Goal: Transaction & Acquisition: Book appointment/travel/reservation

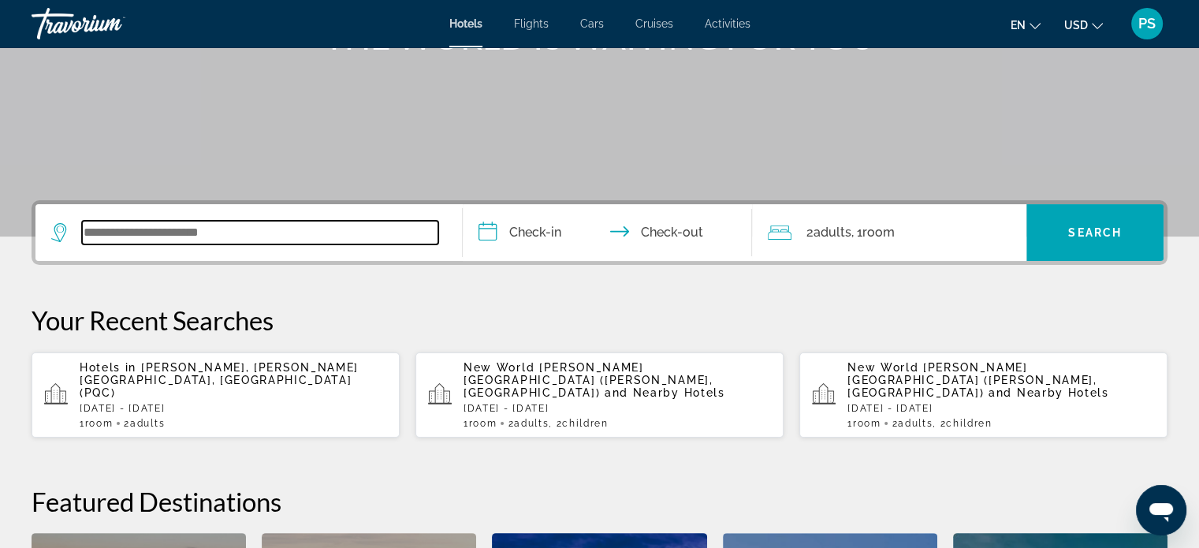
click at [195, 232] on input "Search widget" at bounding box center [260, 233] width 356 height 24
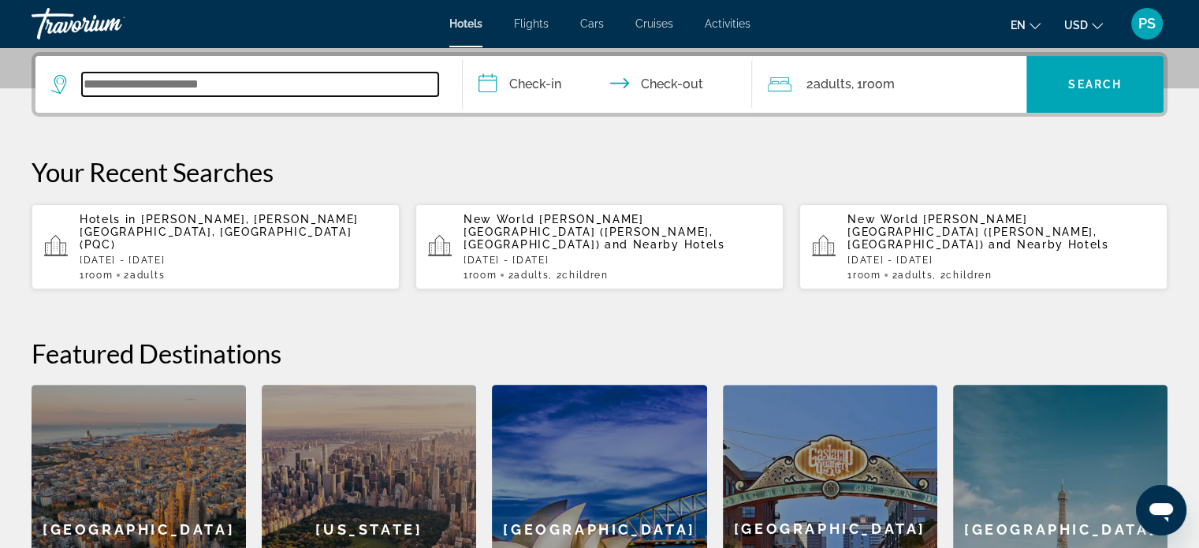
scroll to position [385, 0]
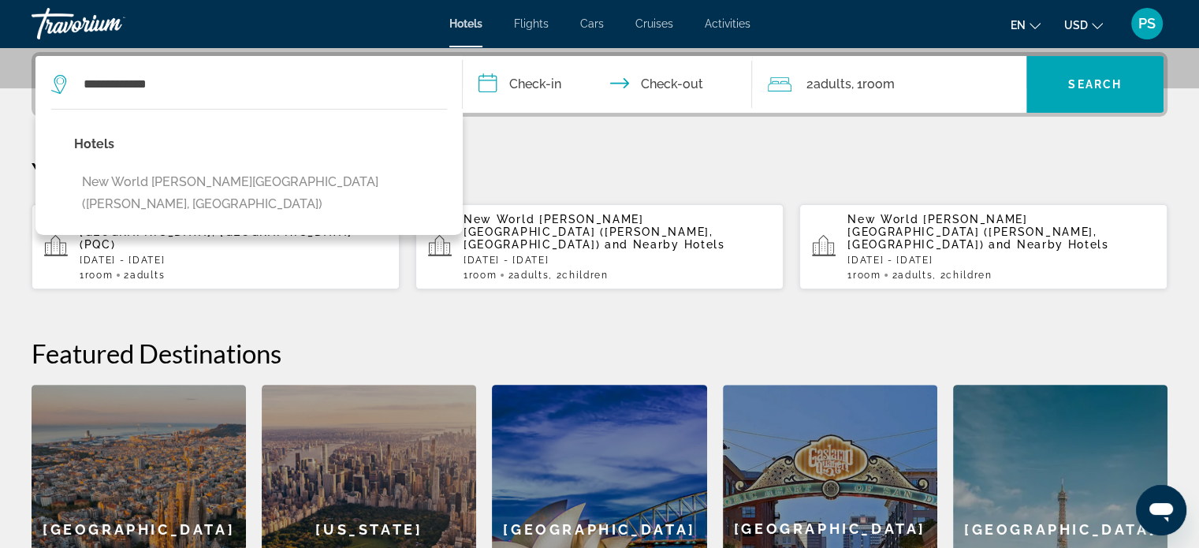
click at [280, 177] on button "New World [PERSON_NAME][GEOGRAPHIC_DATA] ([PERSON_NAME], [GEOGRAPHIC_DATA])" at bounding box center [260, 193] width 373 height 52
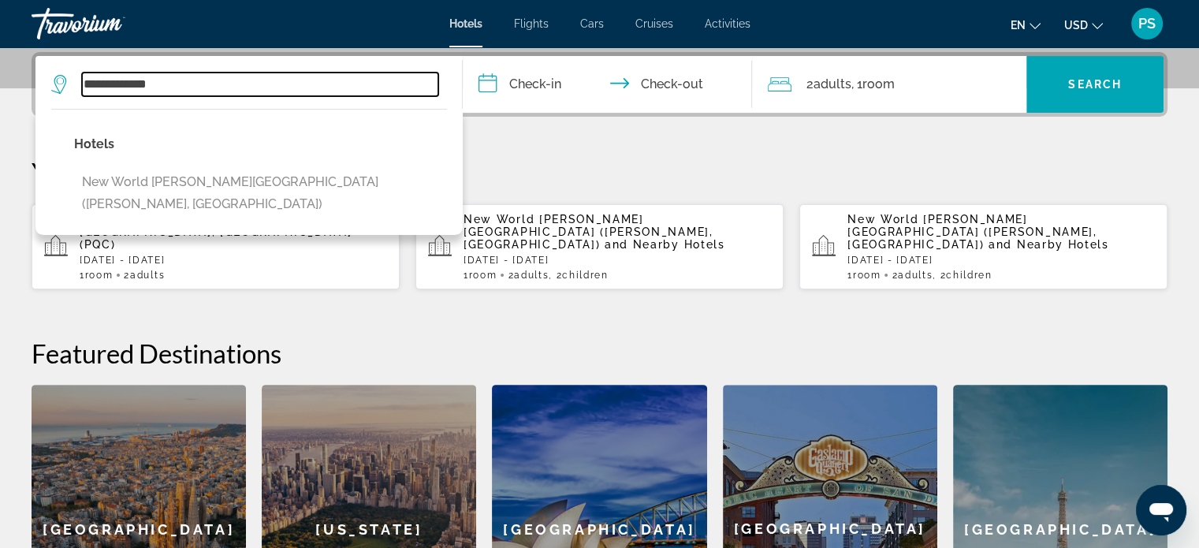
type input "**********"
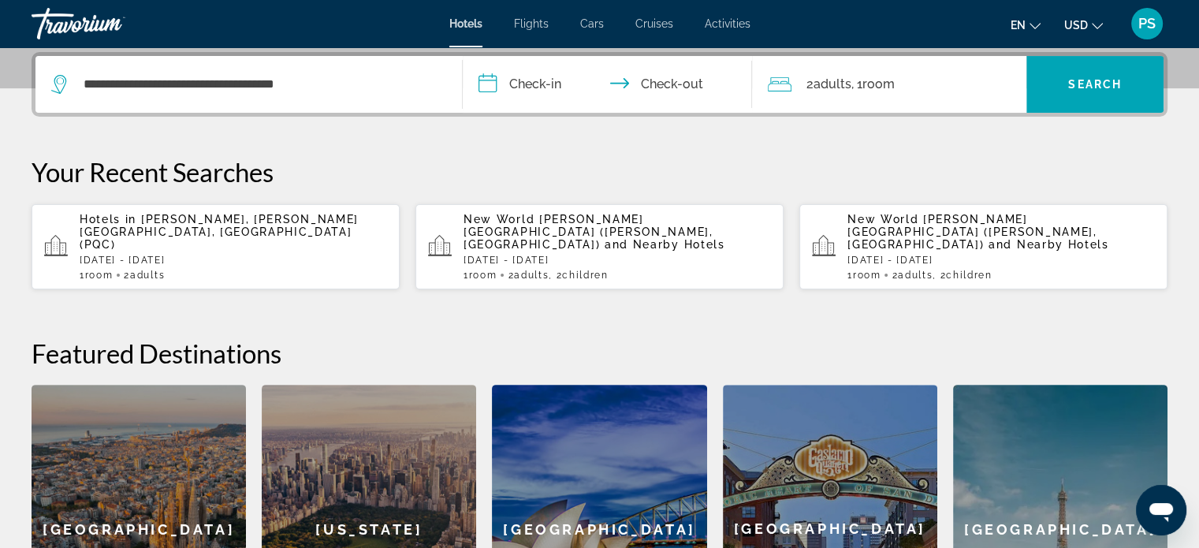
click at [552, 78] on input "**********" at bounding box center [611, 86] width 296 height 61
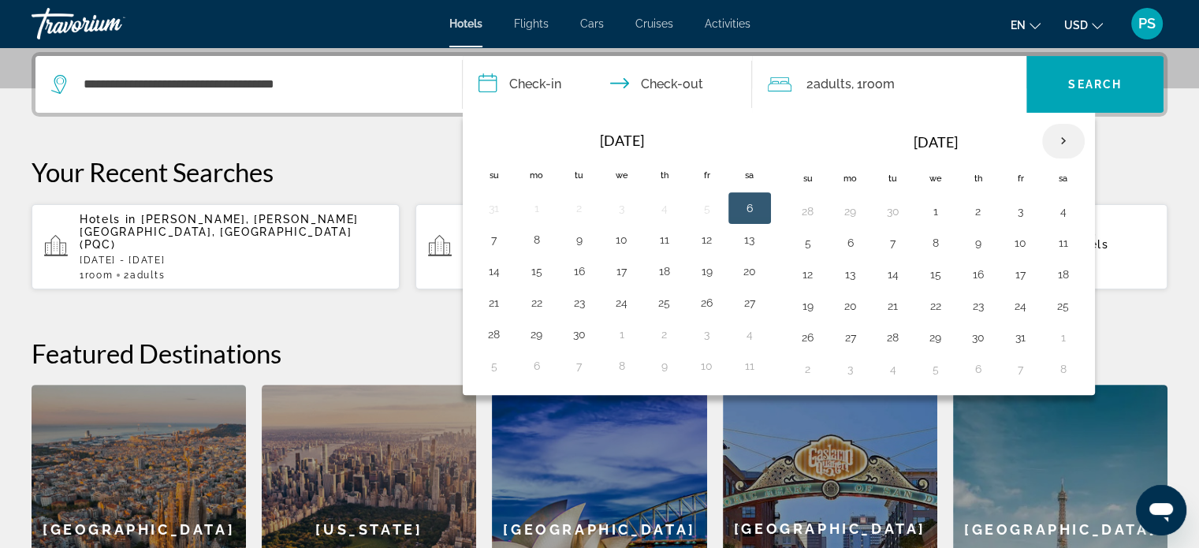
click at [1053, 135] on th "Next month" at bounding box center [1063, 141] width 43 height 35
click at [937, 236] on button "4" at bounding box center [935, 243] width 25 height 22
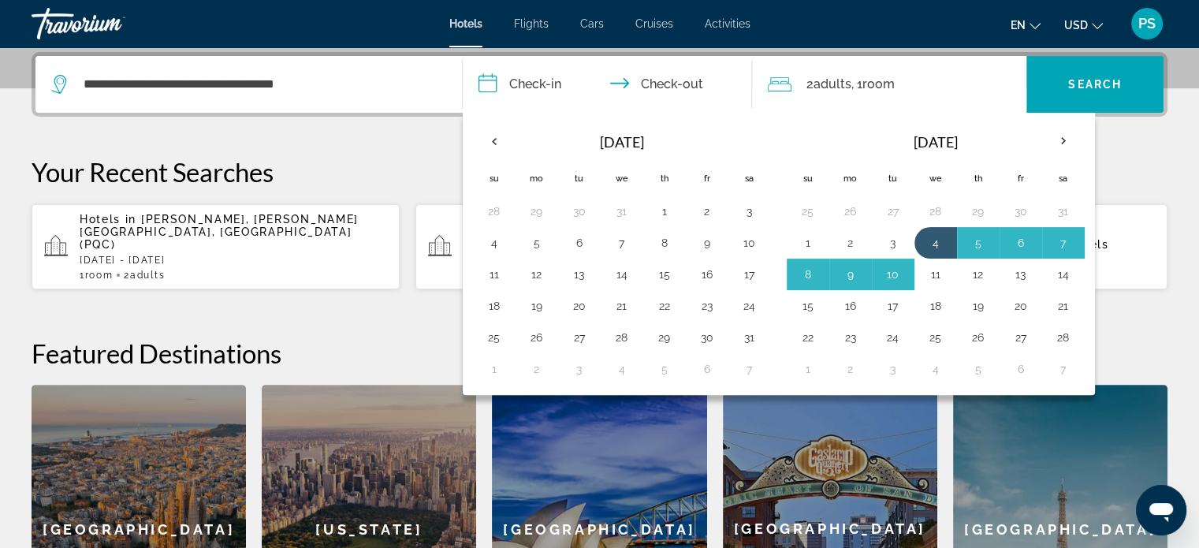
click at [934, 266] on button "11" at bounding box center [935, 274] width 25 height 22
type input "**********"
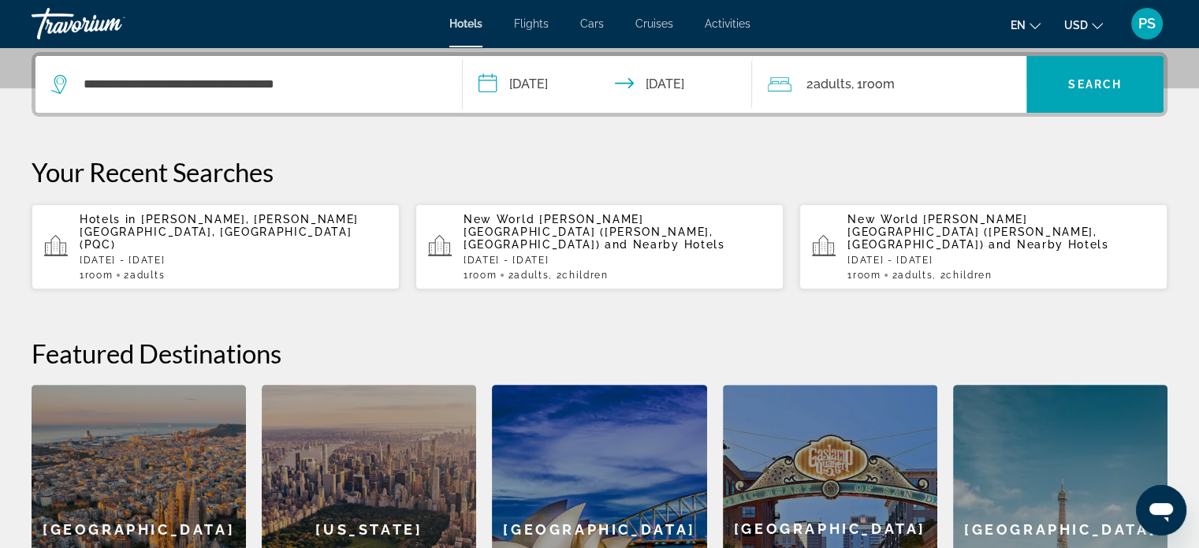
click at [921, 84] on div "2 Adult Adults , 1 Room rooms" at bounding box center [897, 84] width 258 height 22
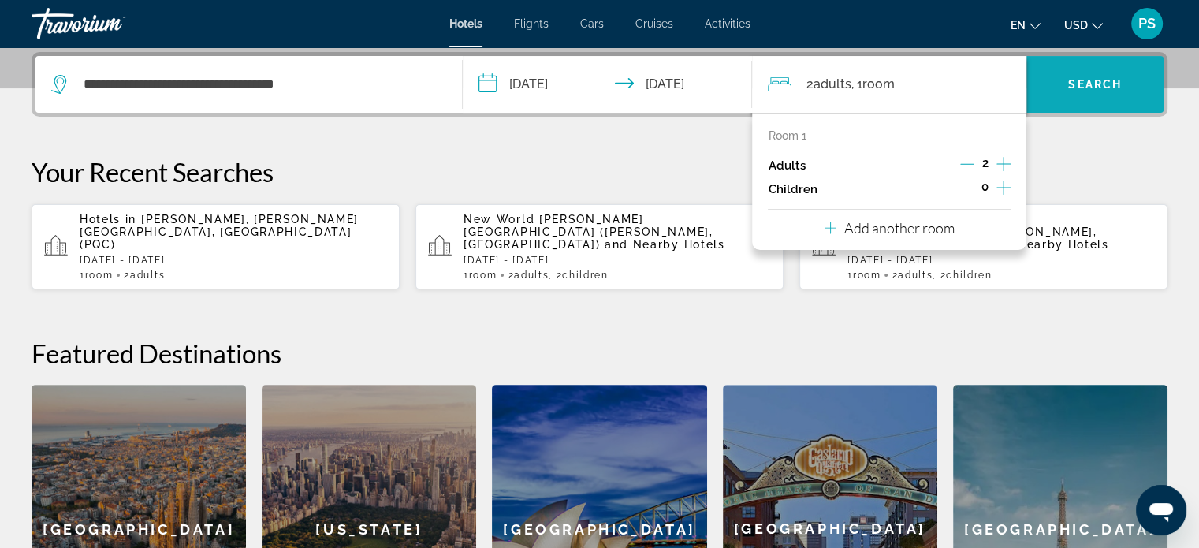
click at [1099, 100] on span "Search widget" at bounding box center [1094, 84] width 137 height 38
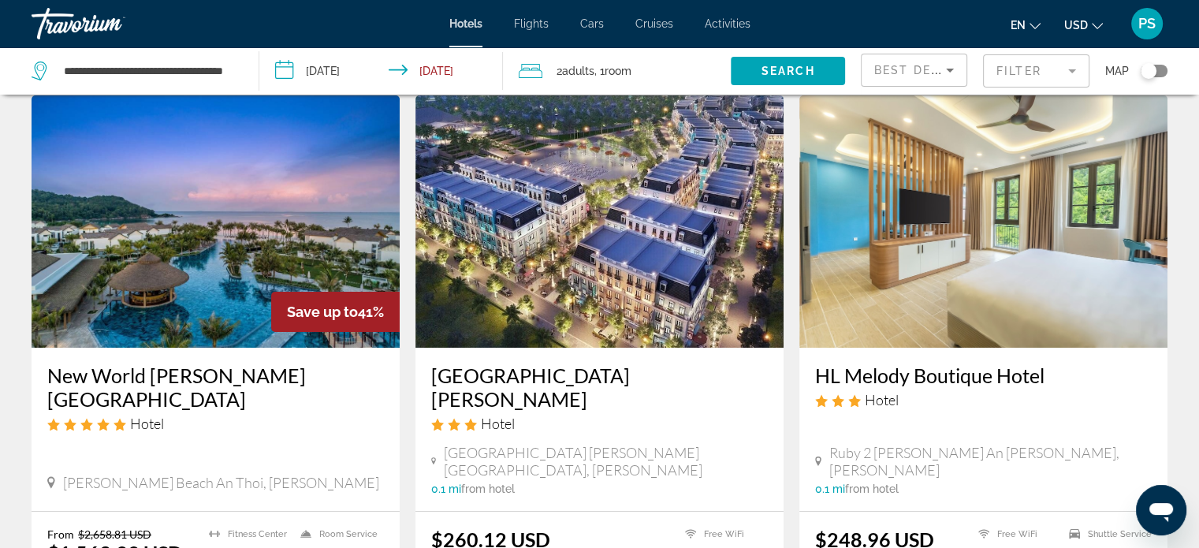
scroll to position [79, 0]
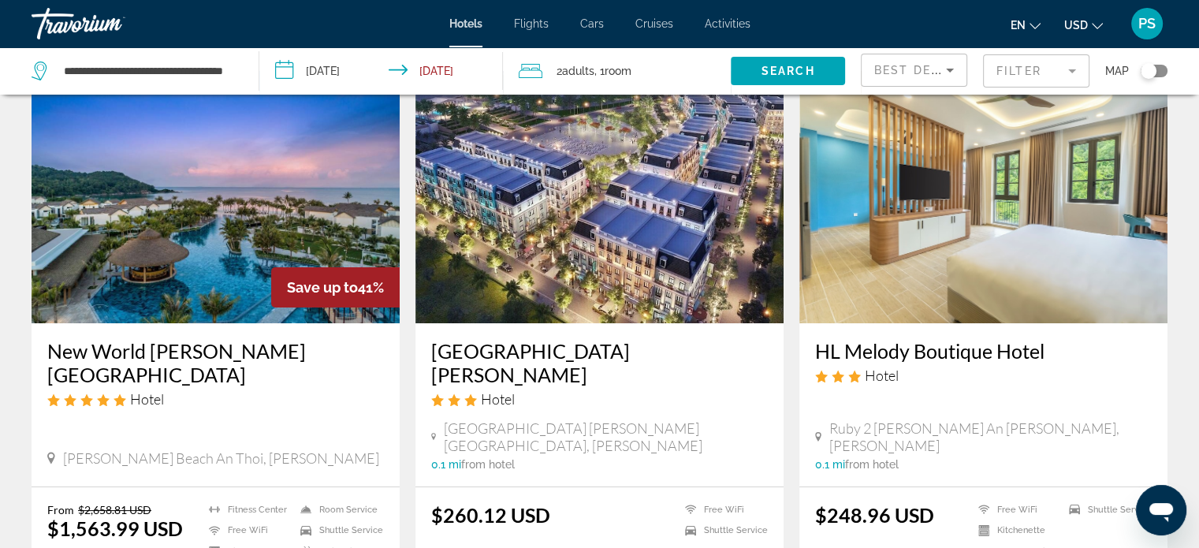
click at [195, 352] on h3 "New World Phu Quoc Resort" at bounding box center [215, 362] width 336 height 47
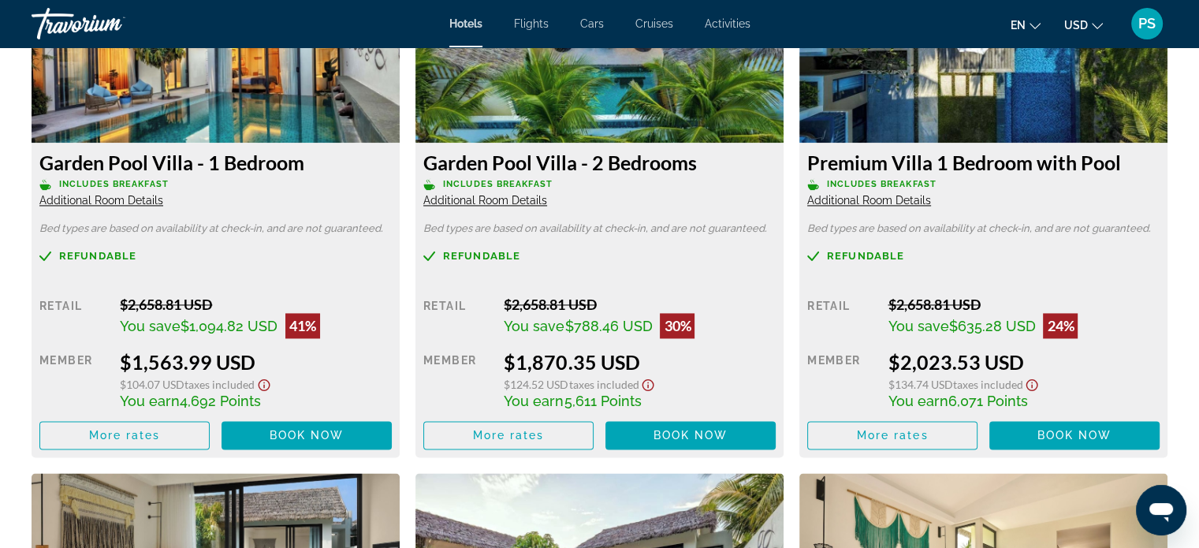
scroll to position [2364, 0]
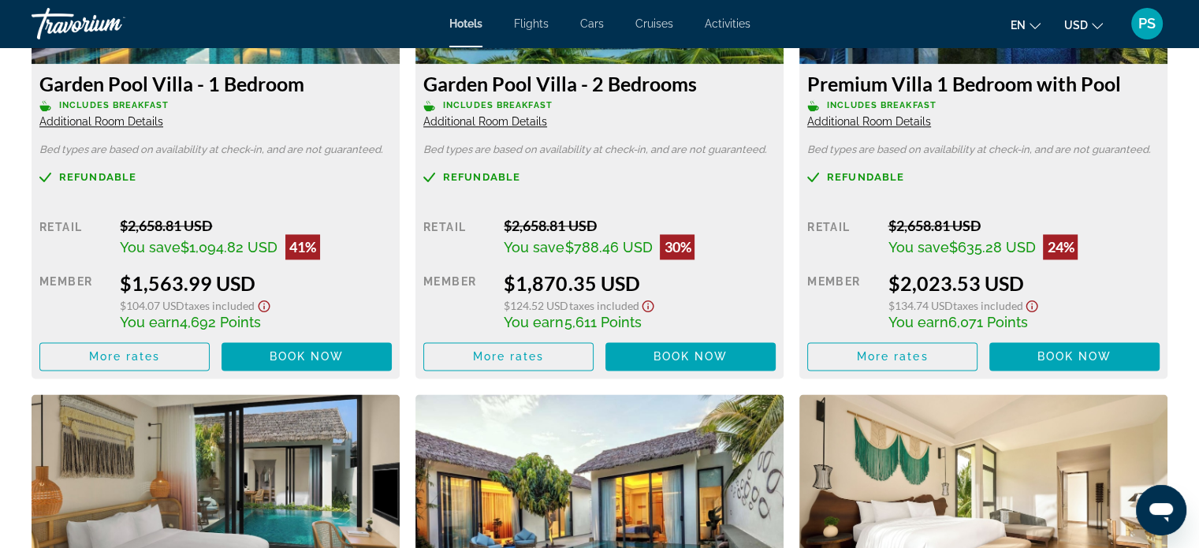
click at [107, 121] on span "Additional Room Details" at bounding box center [101, 121] width 124 height 13
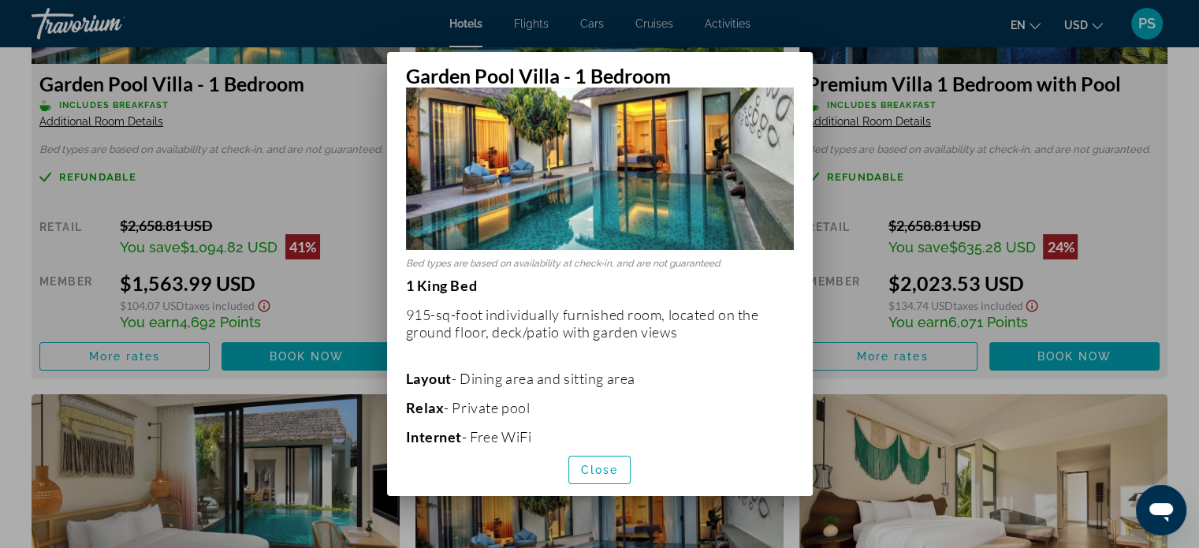
scroll to position [0, 0]
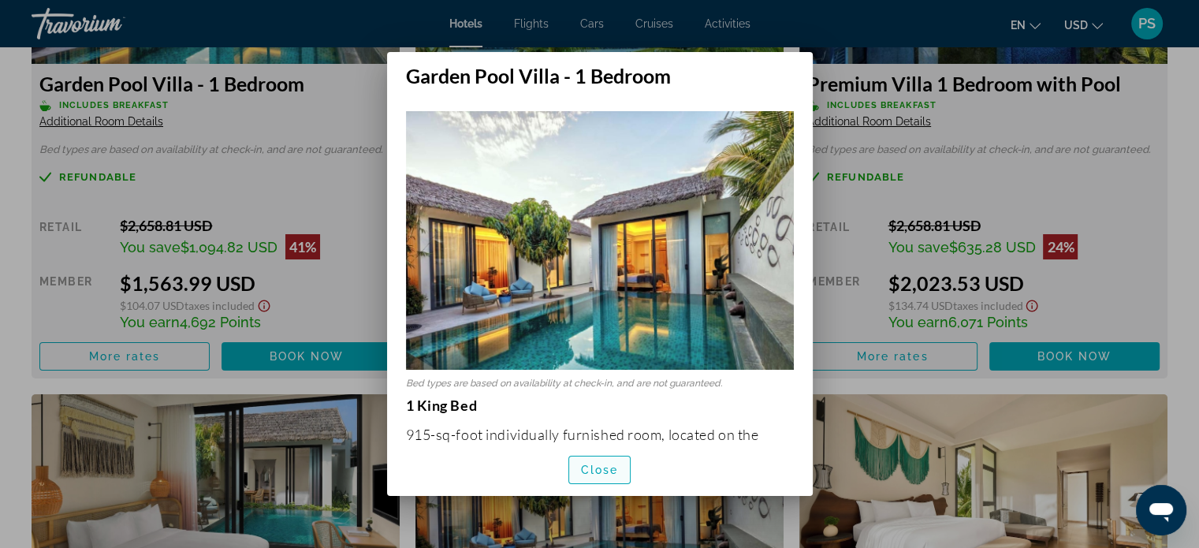
click at [615, 460] on span "button" at bounding box center [599, 470] width 61 height 38
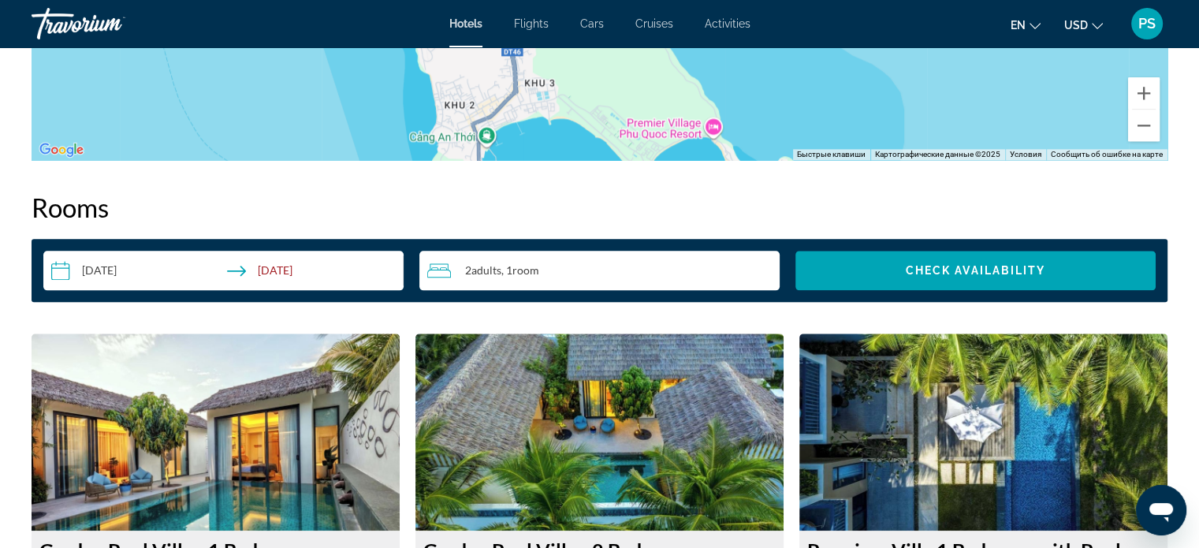
scroll to position [1891, 0]
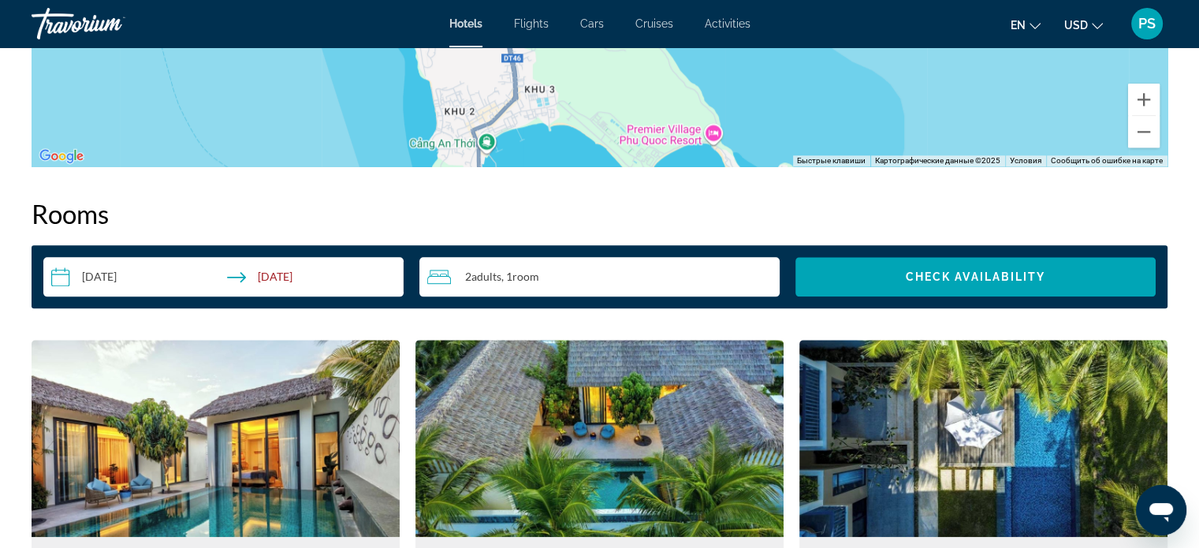
click at [571, 281] on div "2 Adult Adults , 1 Room rooms" at bounding box center [603, 276] width 352 height 19
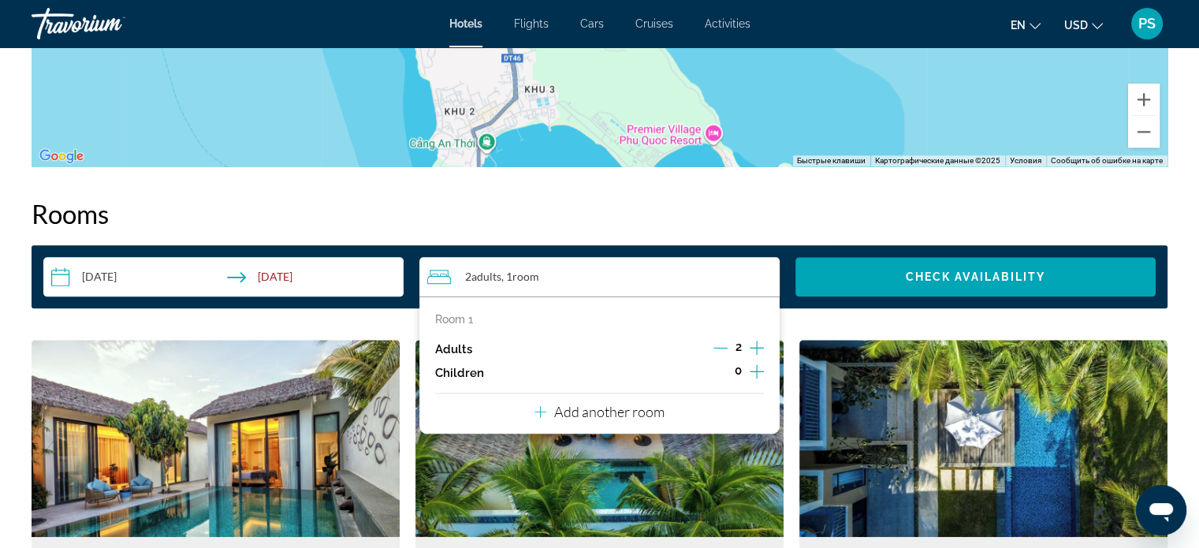
click at [753, 372] on icon "Increment children" at bounding box center [756, 371] width 14 height 19
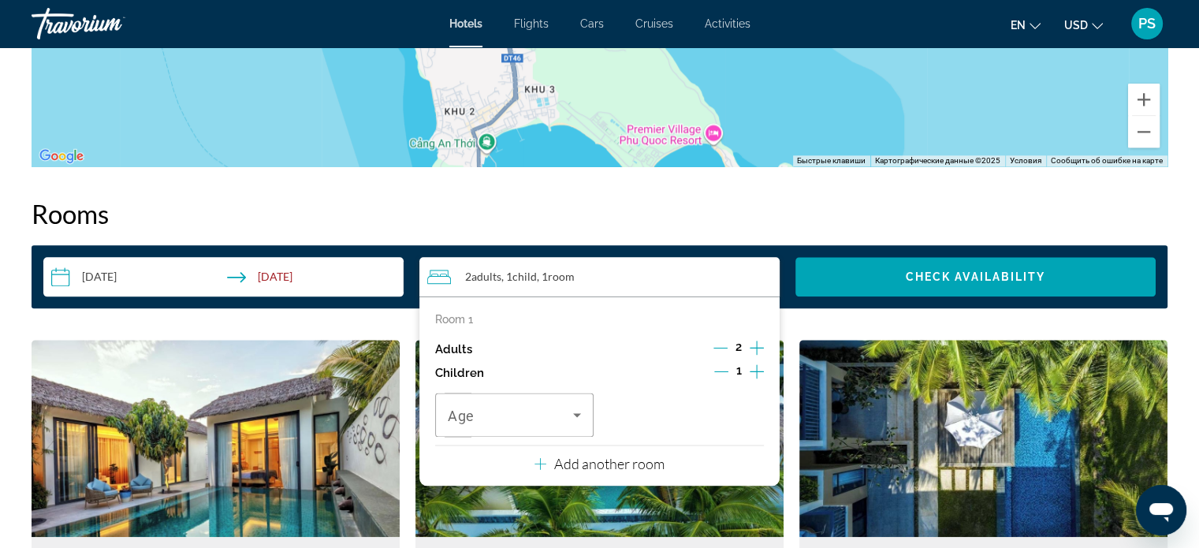
click at [753, 371] on icon "Increment children" at bounding box center [756, 371] width 14 height 19
click at [572, 415] on icon "Travelers: 2 adults, 2 children" at bounding box center [576, 414] width 19 height 19
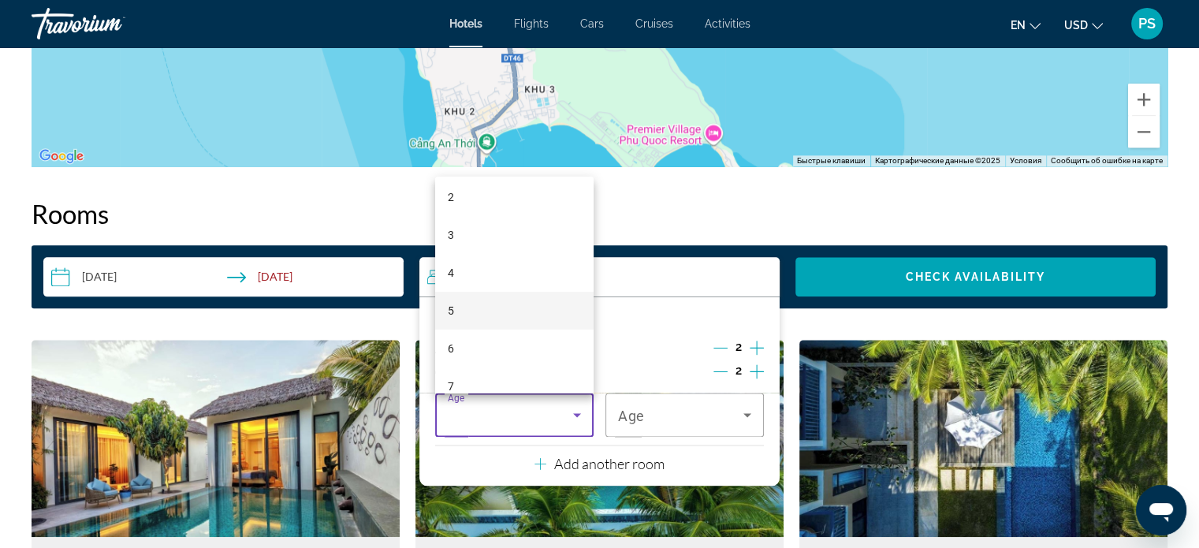
scroll to position [158, 0]
click at [495, 314] on mat-option "7" at bounding box center [514, 309] width 158 height 38
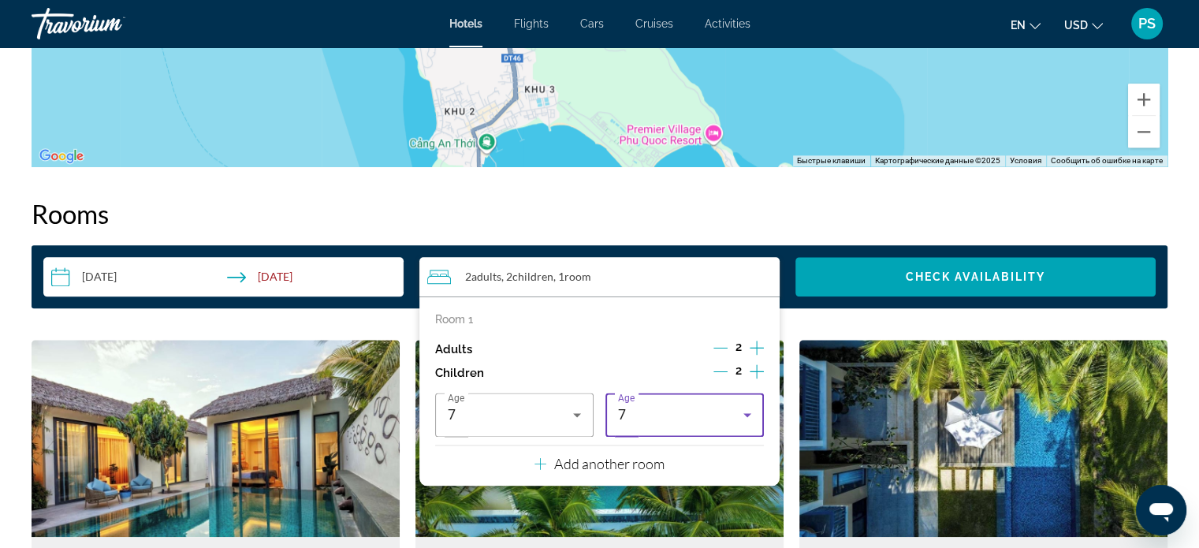
click at [746, 422] on icon "Travelers: 2 adults, 2 children" at bounding box center [747, 414] width 19 height 19
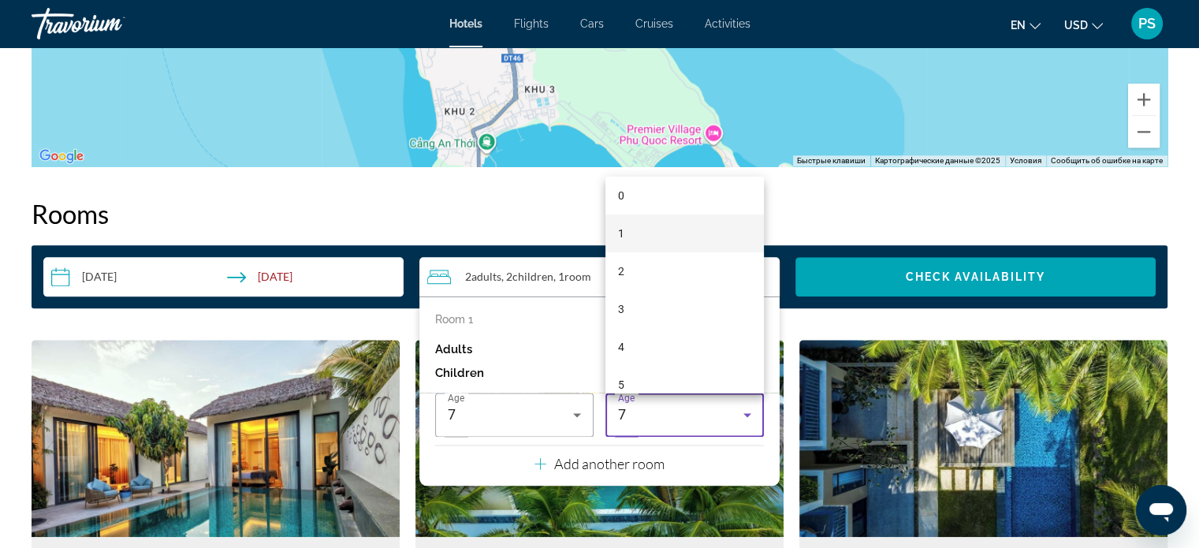
scroll to position [0, 0]
click at [660, 236] on mat-option "1" at bounding box center [684, 240] width 158 height 38
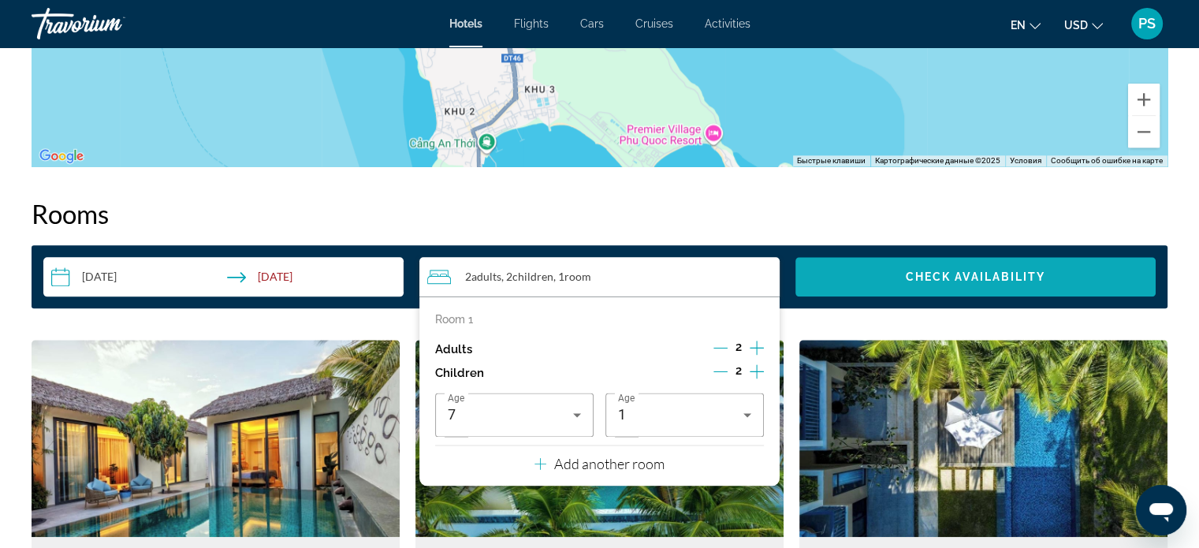
click at [914, 278] on span "Check Availability" at bounding box center [975, 276] width 140 height 13
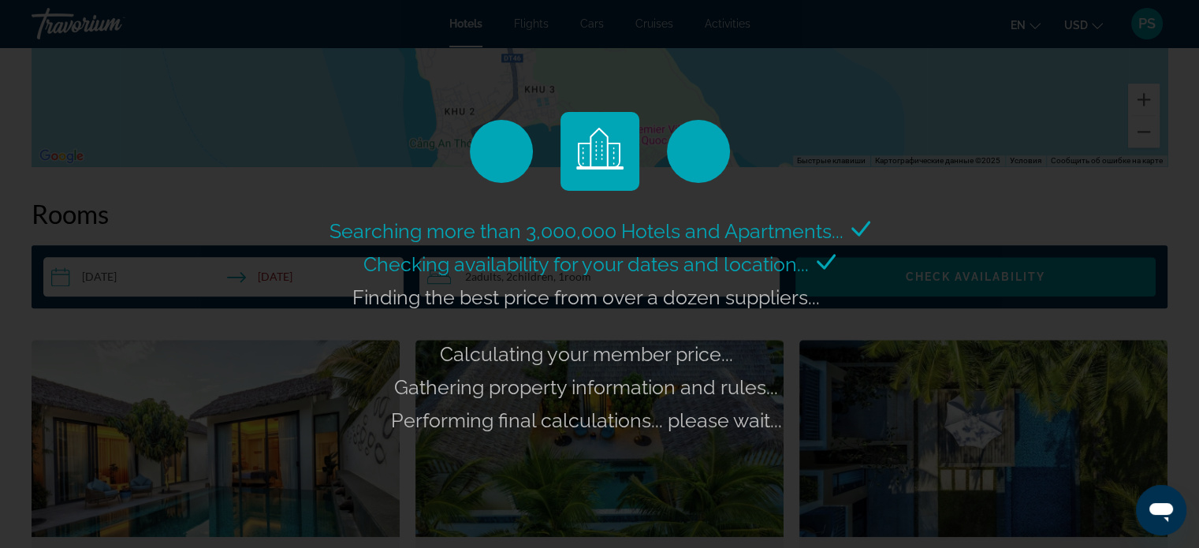
scroll to position [1970, 0]
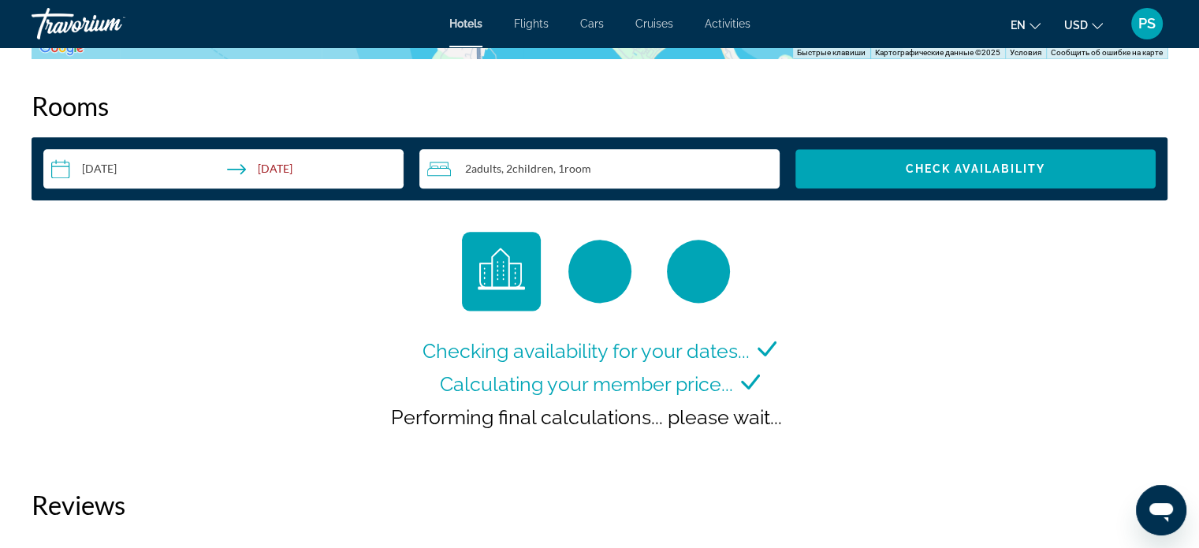
scroll to position [1801, 0]
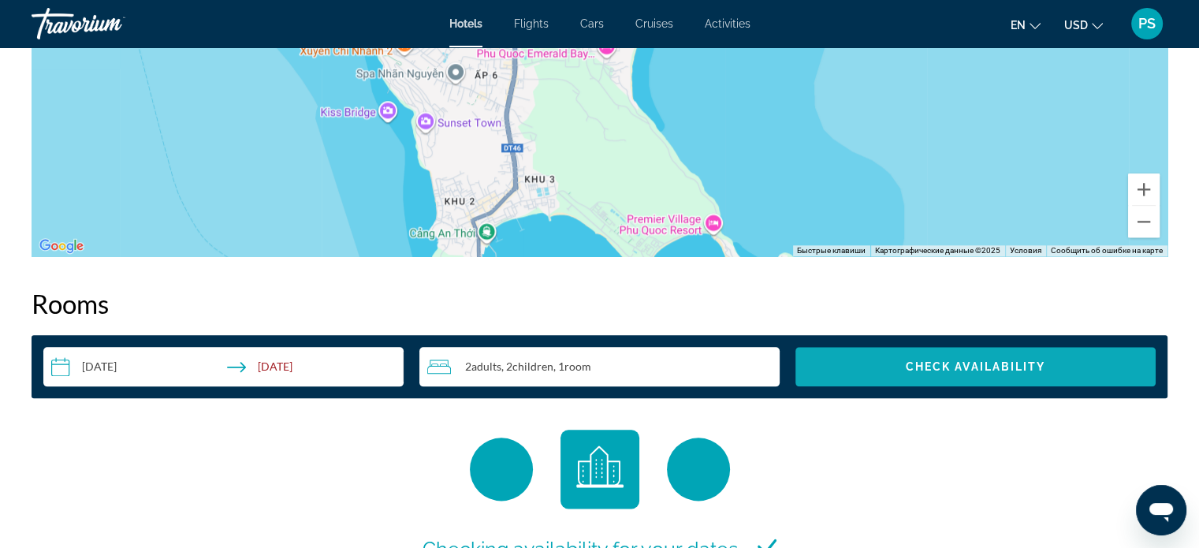
click at [974, 378] on span "Search widget" at bounding box center [975, 367] width 360 height 38
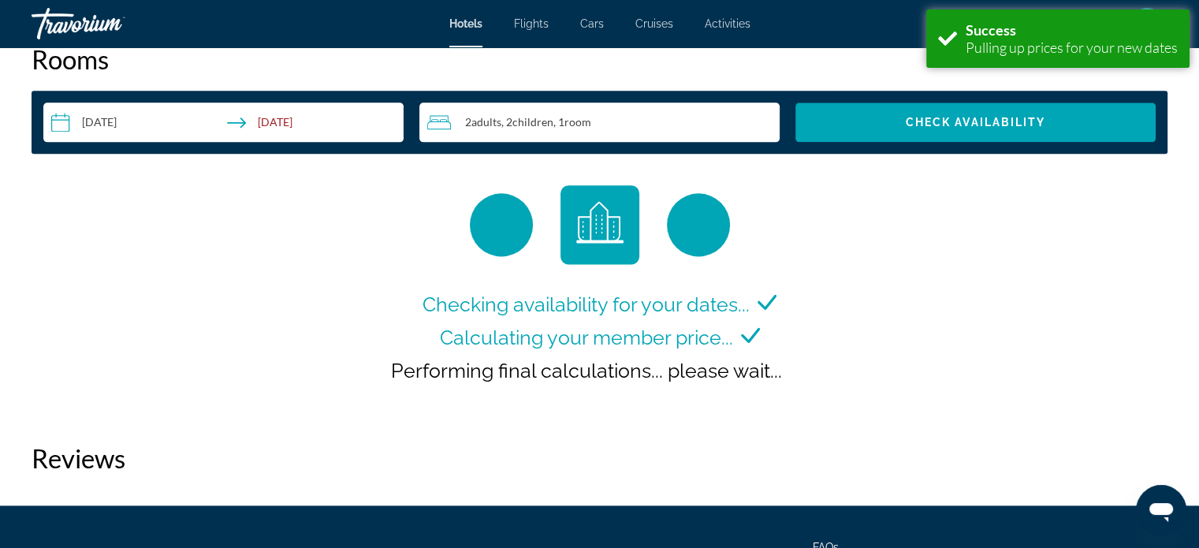
scroll to position [2073, 0]
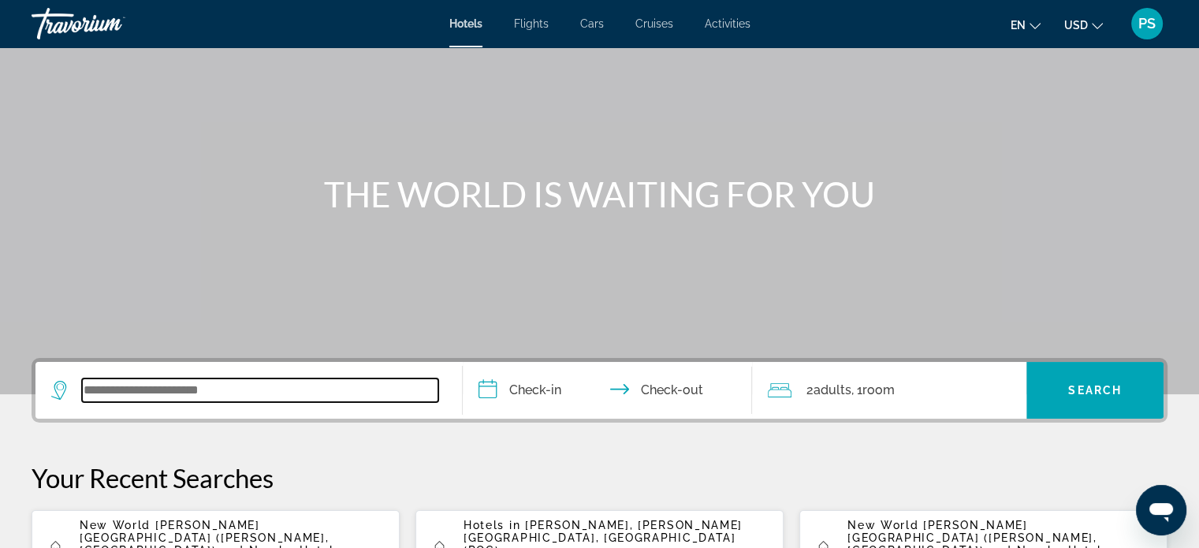
click at [225, 398] on input "Search widget" at bounding box center [260, 390] width 356 height 24
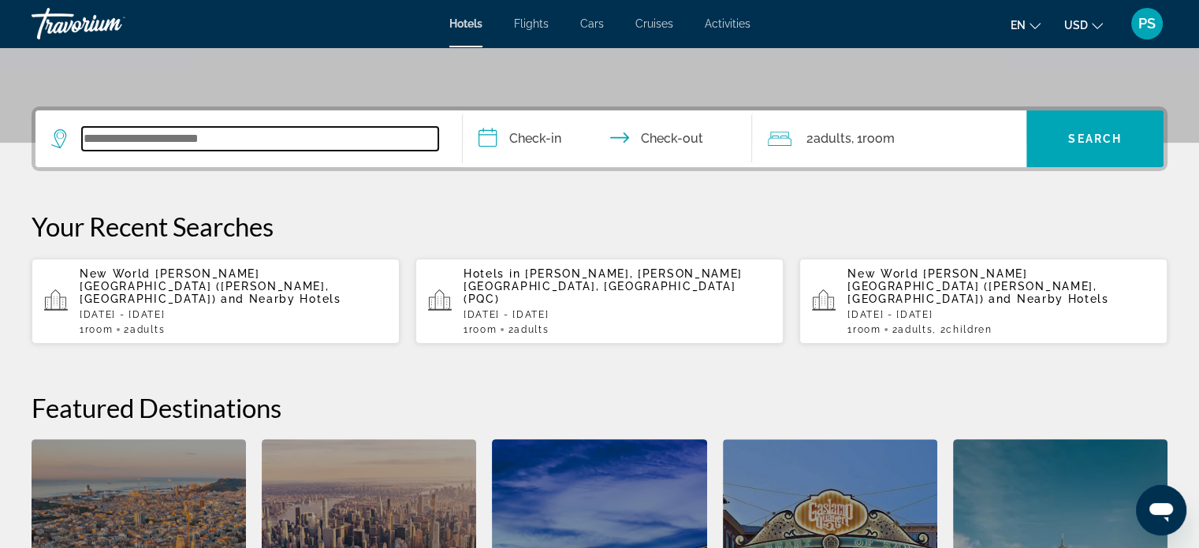
scroll to position [385, 0]
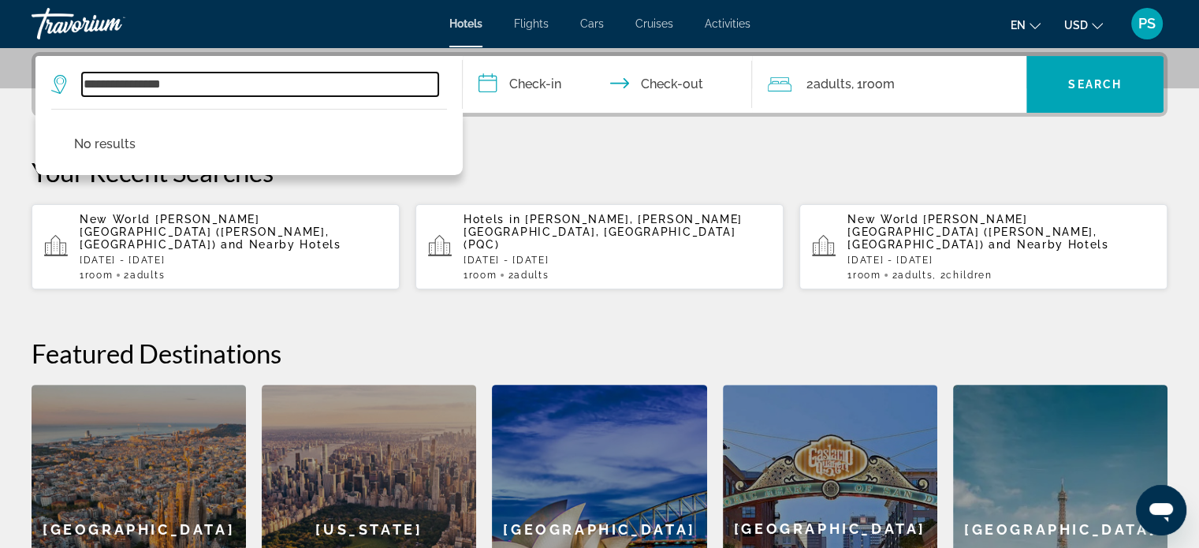
type input "**********"
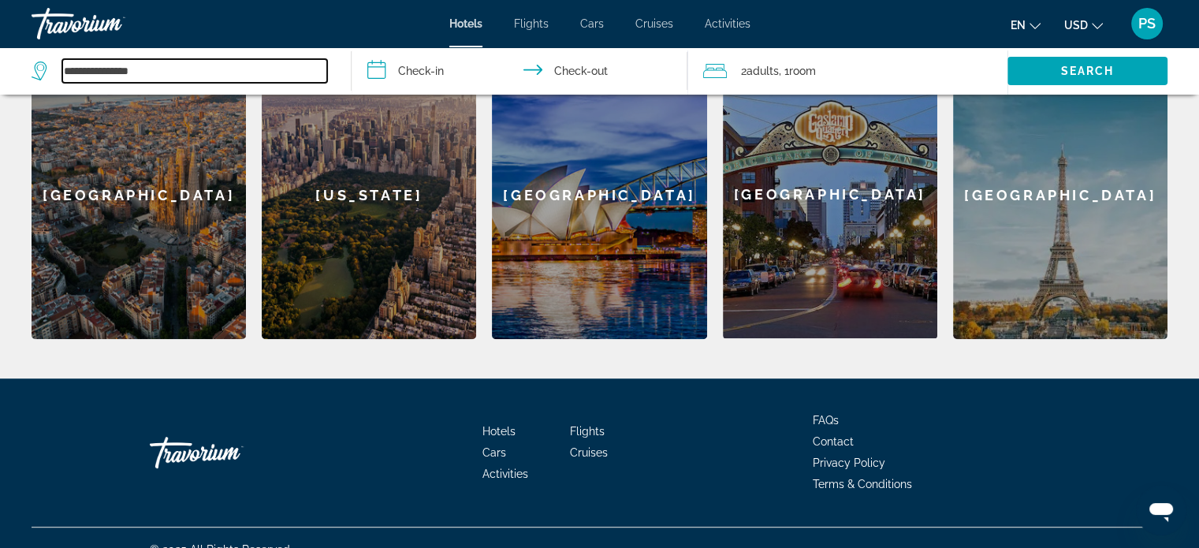
scroll to position [729, 0]
